Goal: Find specific page/section: Find specific page/section

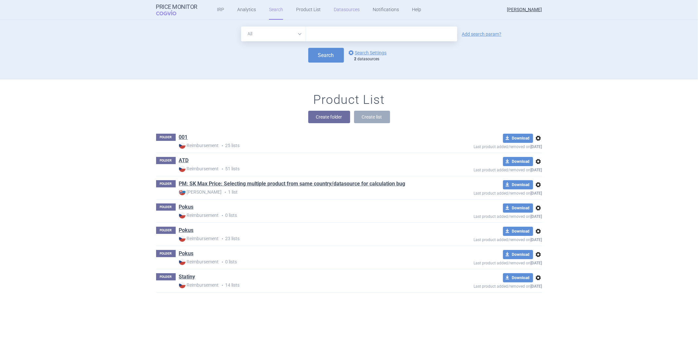
click at [335, 9] on link "Datasources" at bounding box center [347, 10] width 26 height 20
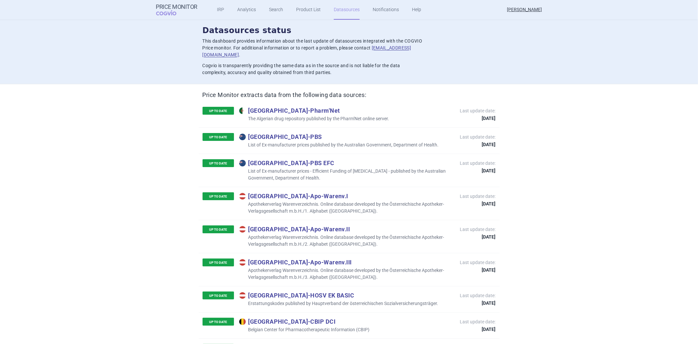
scroll to position [921, 0]
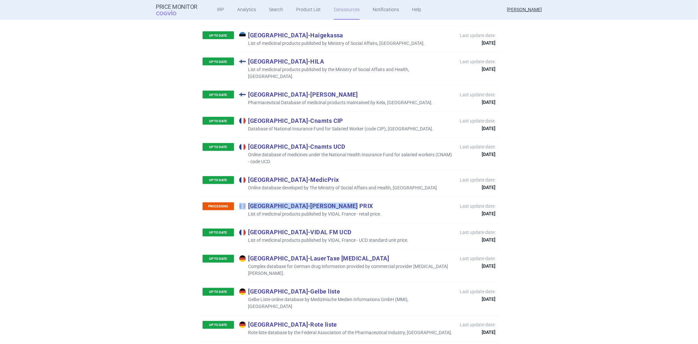
drag, startPoint x: 320, startPoint y: 179, endPoint x: 312, endPoint y: 180, distance: 8.2
click at [312, 202] on p "France - [PERSON_NAME] PRIX" at bounding box center [310, 205] width 142 height 7
copy p "France - [PERSON_NAME] PRIX"
click at [306, 229] on p "France - [PERSON_NAME] UCD" at bounding box center [324, 232] width 170 height 7
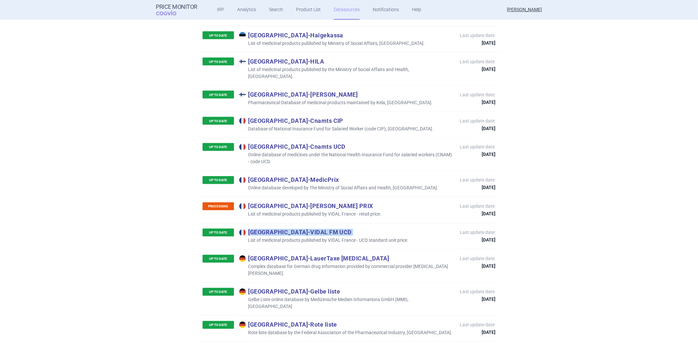
click at [306, 229] on p "France - [PERSON_NAME] UCD" at bounding box center [324, 232] width 170 height 7
copy p "France - [PERSON_NAME] UCD"
click at [318, 229] on p "France - [PERSON_NAME] UCD" at bounding box center [324, 232] width 170 height 7
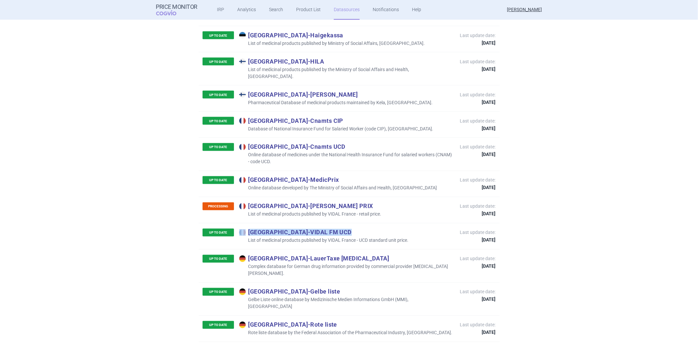
drag, startPoint x: 310, startPoint y: 205, endPoint x: 245, endPoint y: 206, distance: 65.2
click at [245, 229] on p "France - [PERSON_NAME] UCD" at bounding box center [324, 232] width 170 height 7
copy p "France - [PERSON_NAME] UCD"
click at [300, 202] on p "France - [PERSON_NAME] PRIX" at bounding box center [310, 205] width 142 height 7
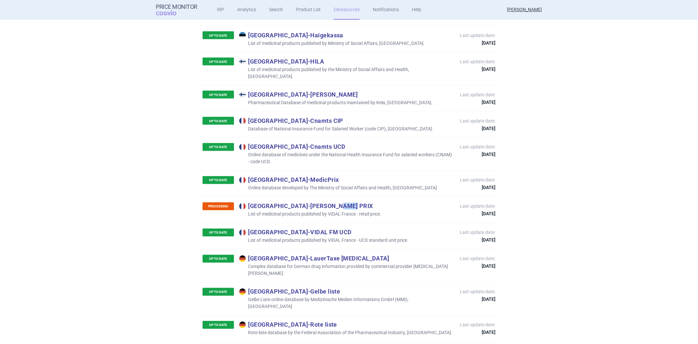
click at [300, 202] on p "France - [PERSON_NAME] PRIX" at bounding box center [310, 205] width 142 height 7
copy p "France - [PERSON_NAME] PRIX"
click at [441, 197] on div "PROCESSING France - [PERSON_NAME] PRIX List of medicinal products published by …" at bounding box center [349, 210] width 301 height 26
